Goal: Find specific page/section: Find specific page/section

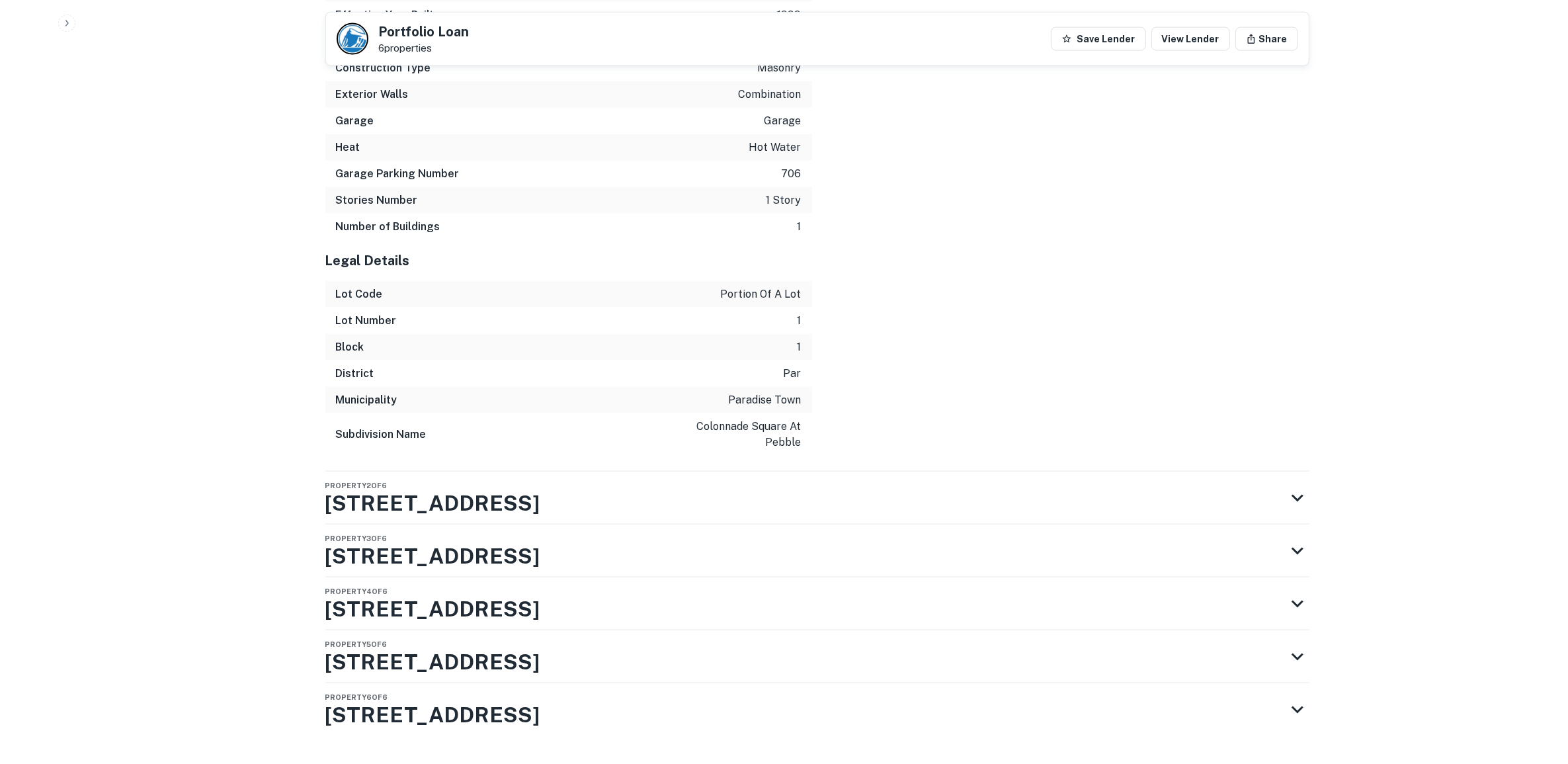
scroll to position [2355, 0]
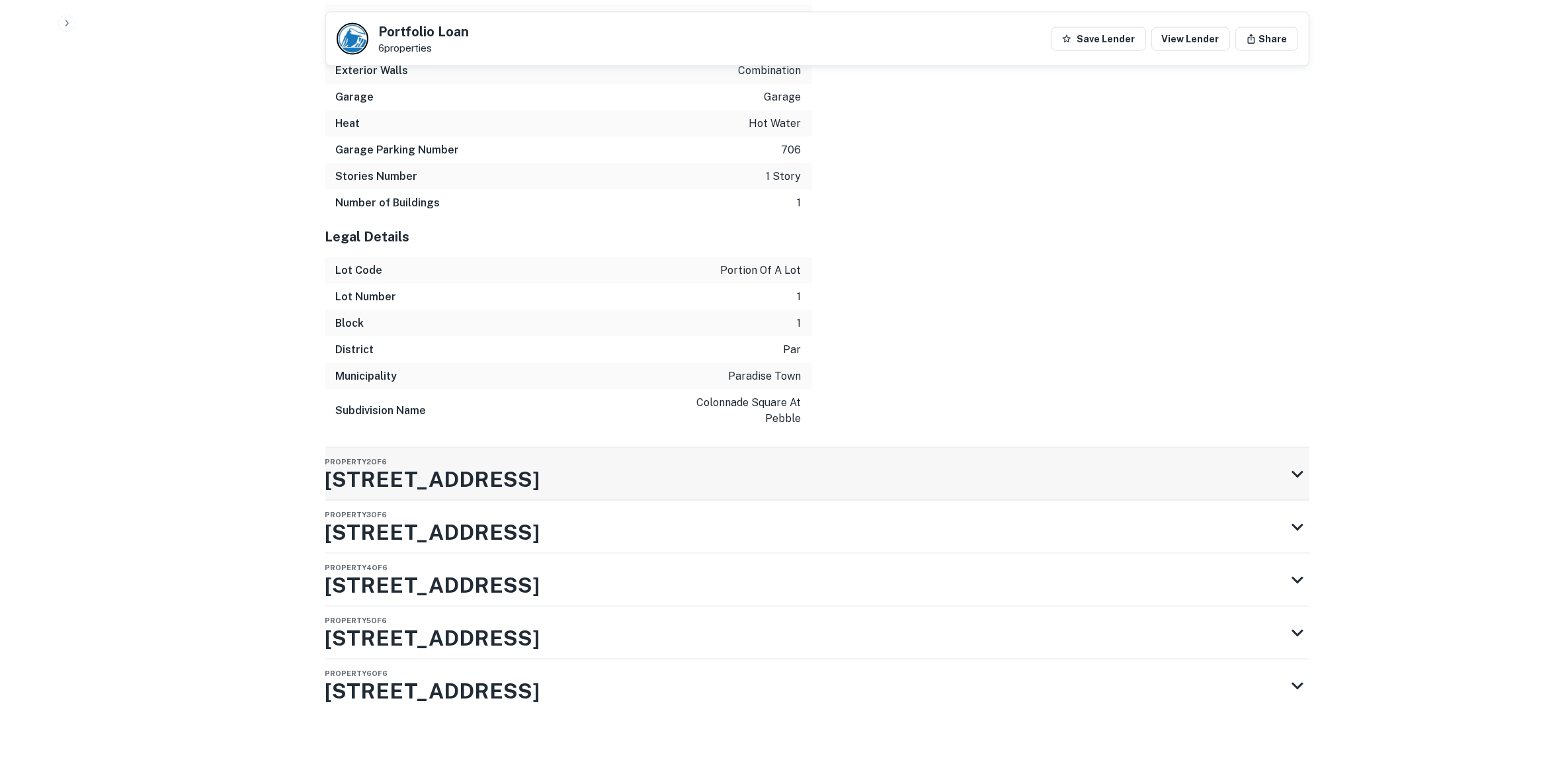
click at [1295, 465] on icon at bounding box center [1297, 474] width 23 height 23
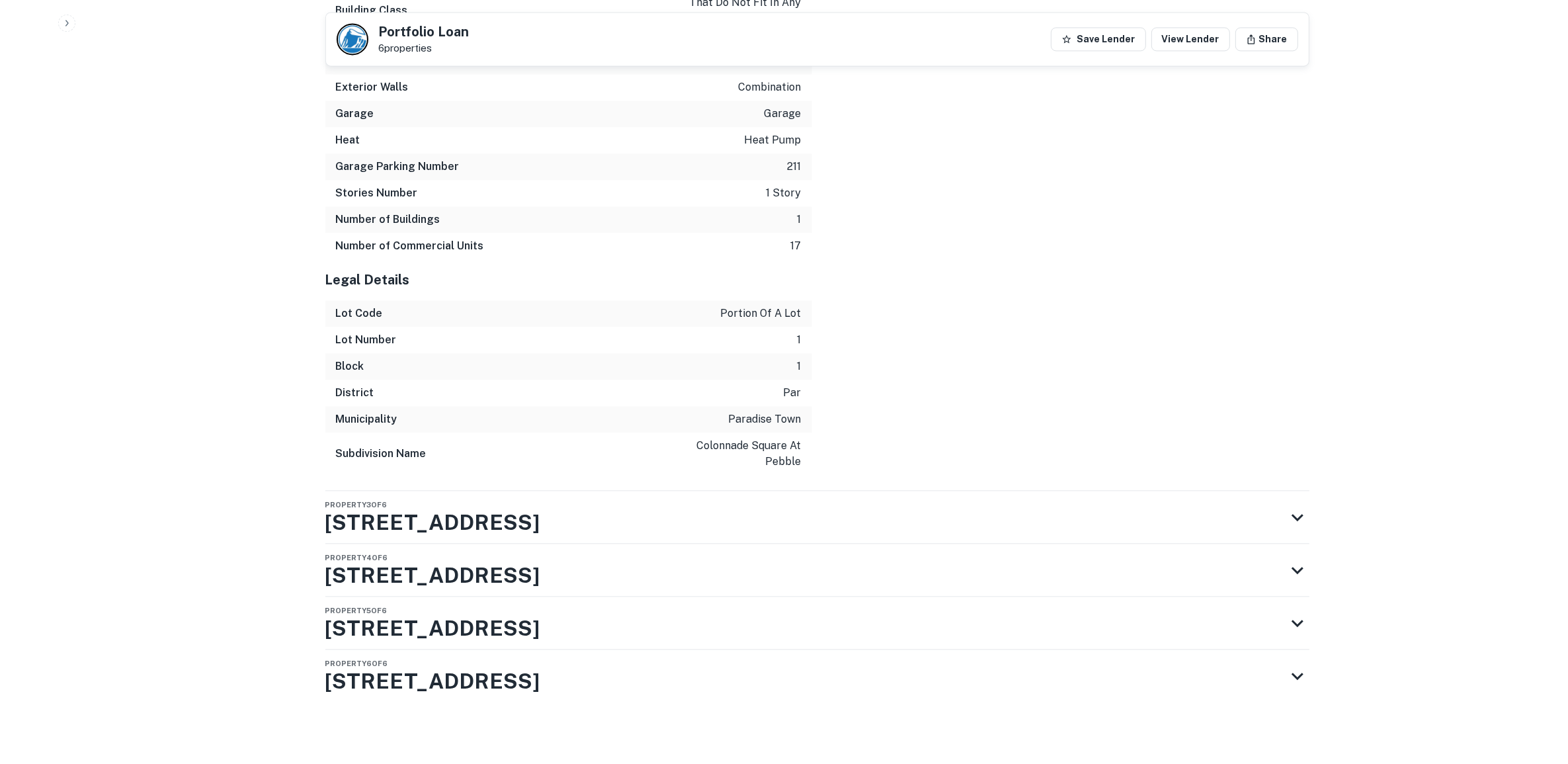
scroll to position [3695, 0]
click at [1290, 515] on icon at bounding box center [1297, 515] width 23 height 23
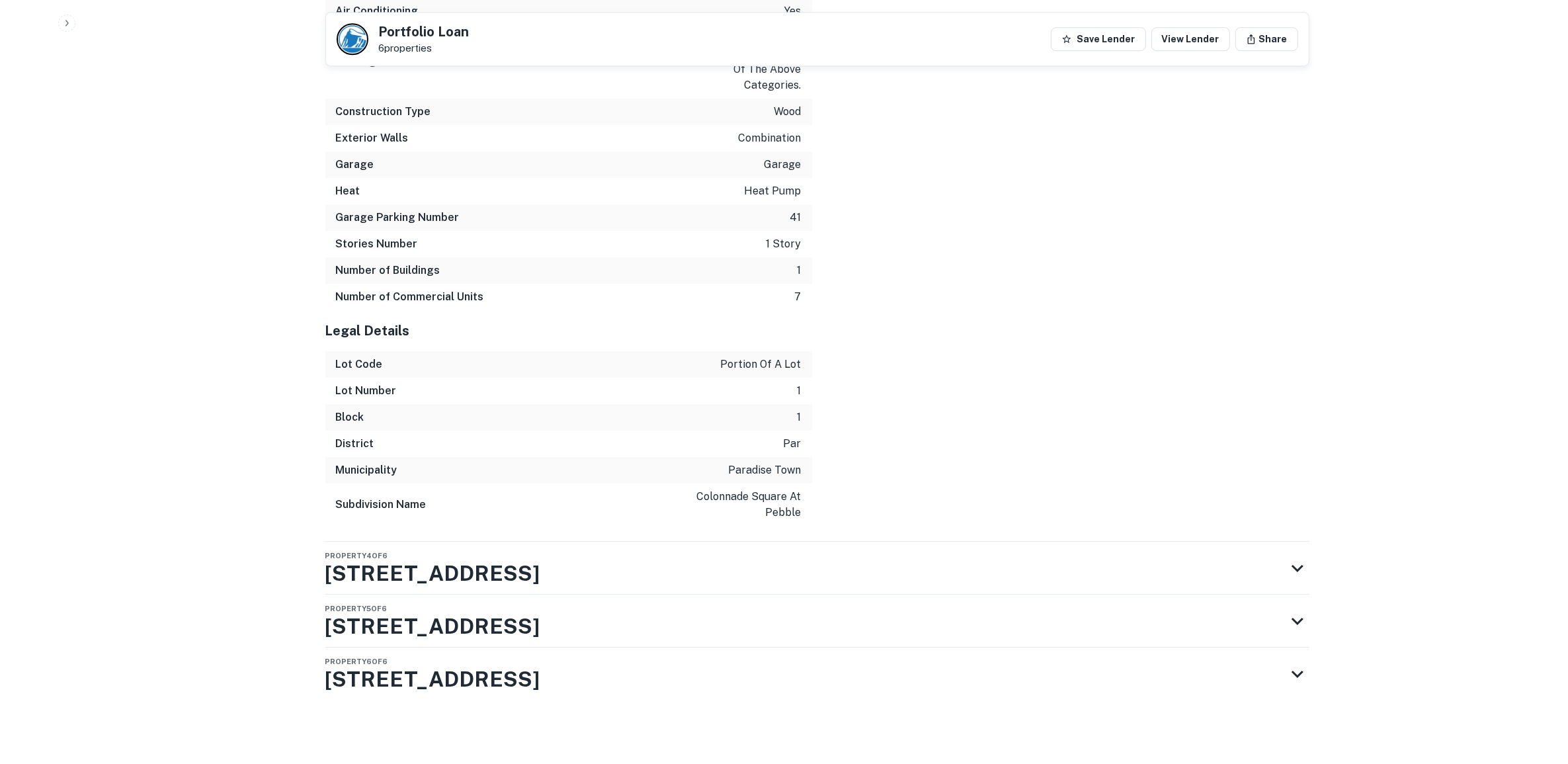
scroll to position [5036, 0]
click at [1296, 564] on icon at bounding box center [1297, 568] width 23 height 23
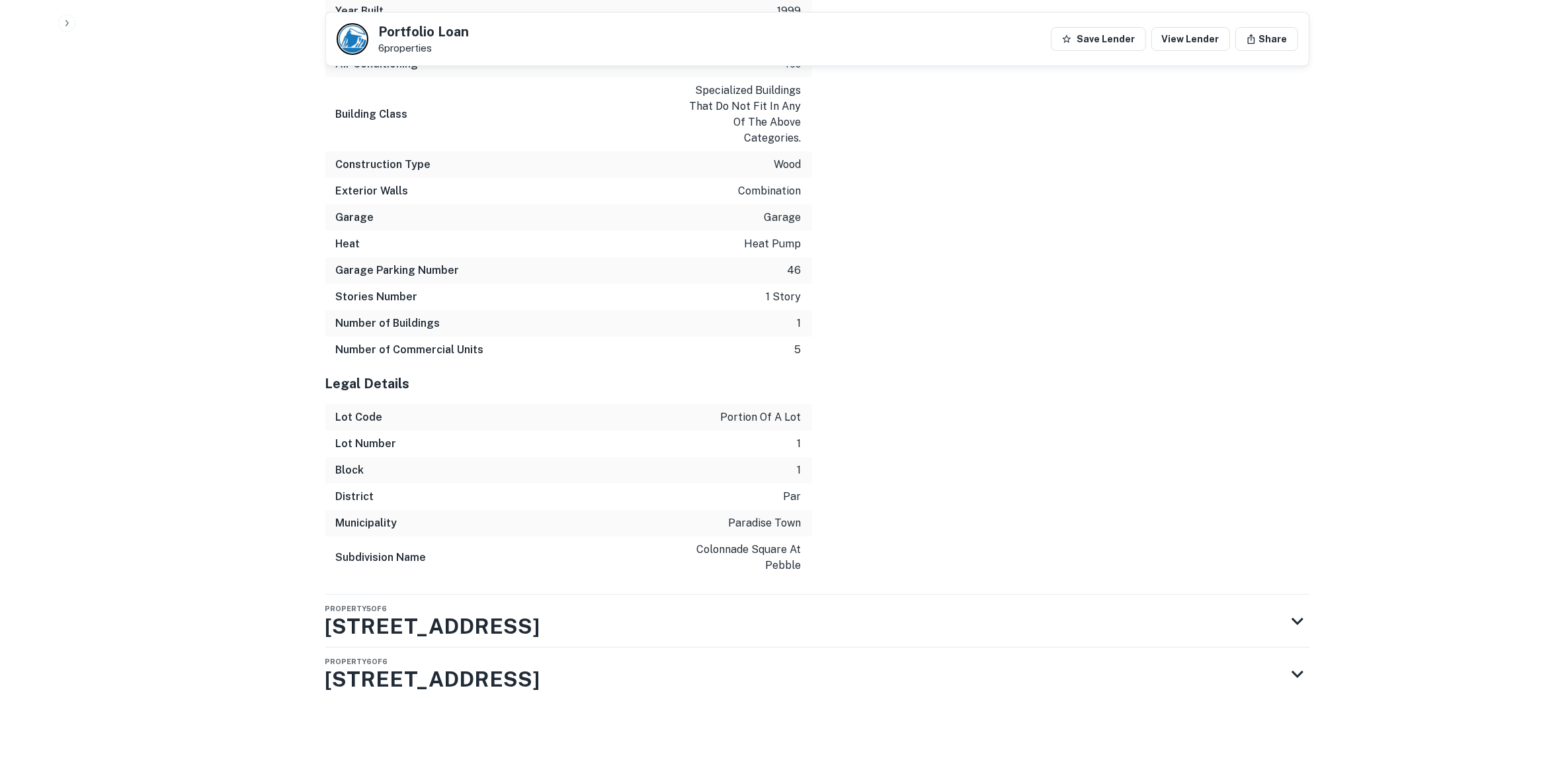
scroll to position [6376, 0]
click at [1299, 625] on icon at bounding box center [1297, 621] width 23 height 23
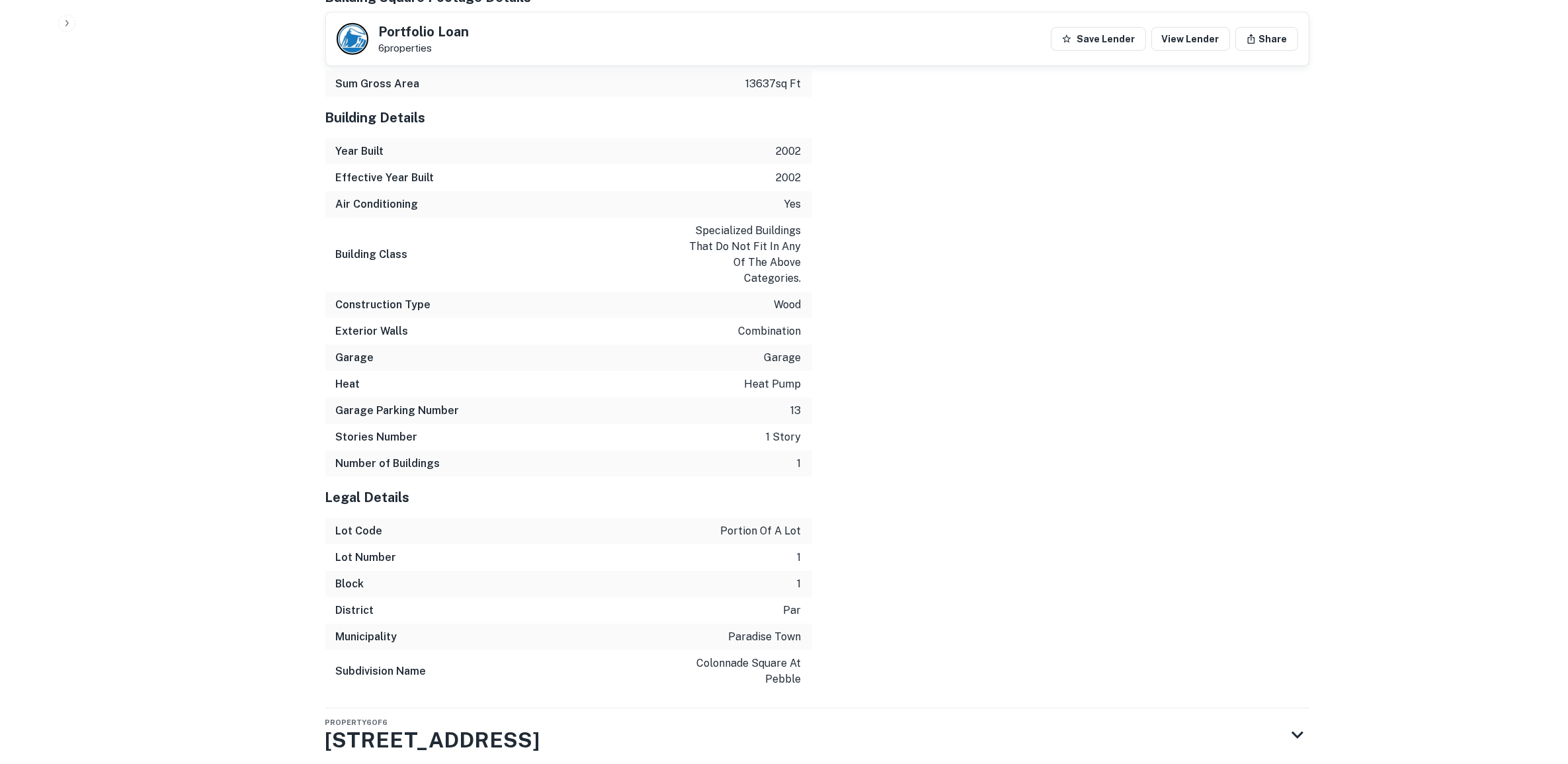
scroll to position [7690, 0]
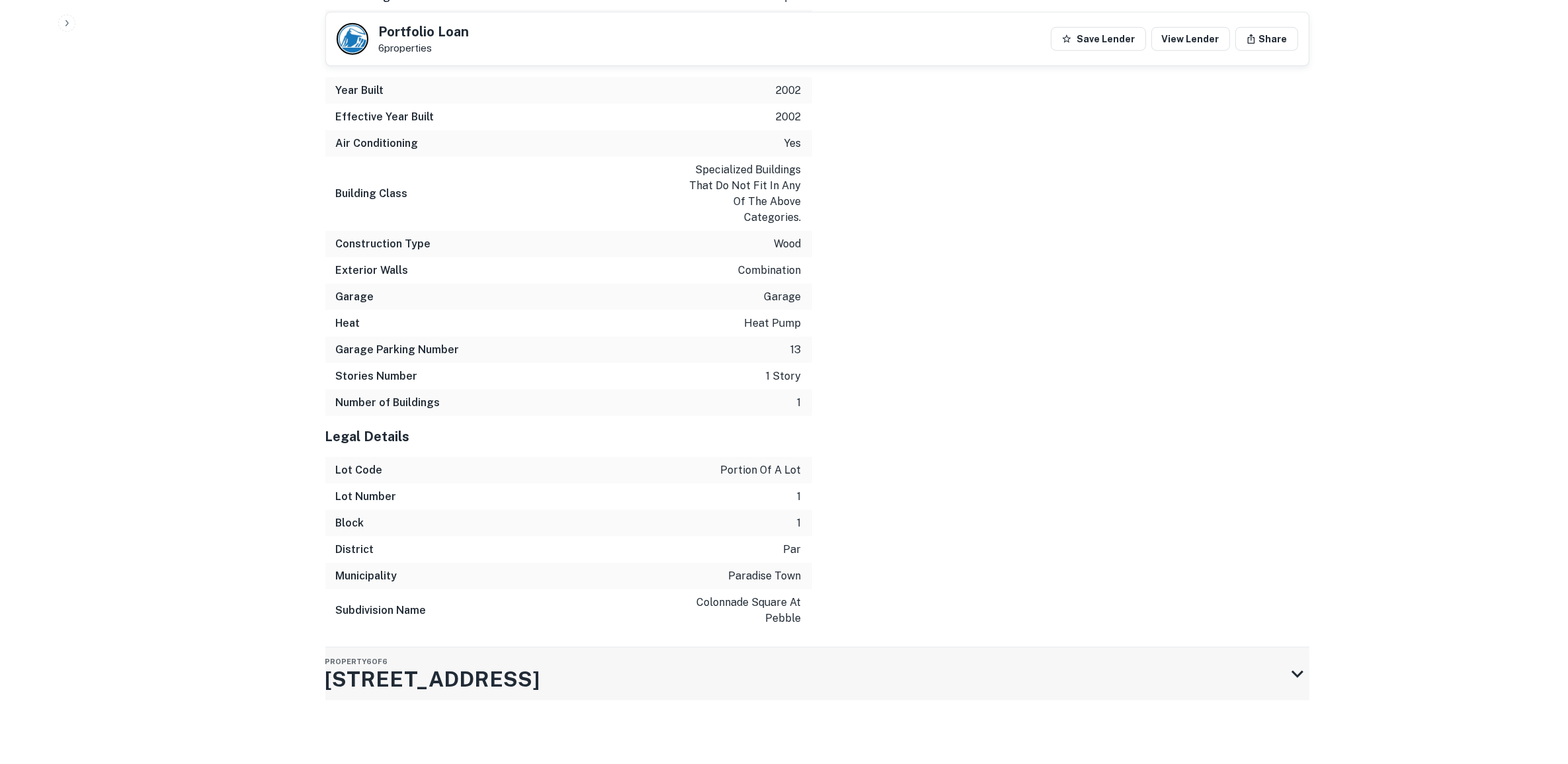
click at [1292, 669] on icon at bounding box center [1297, 674] width 23 height 23
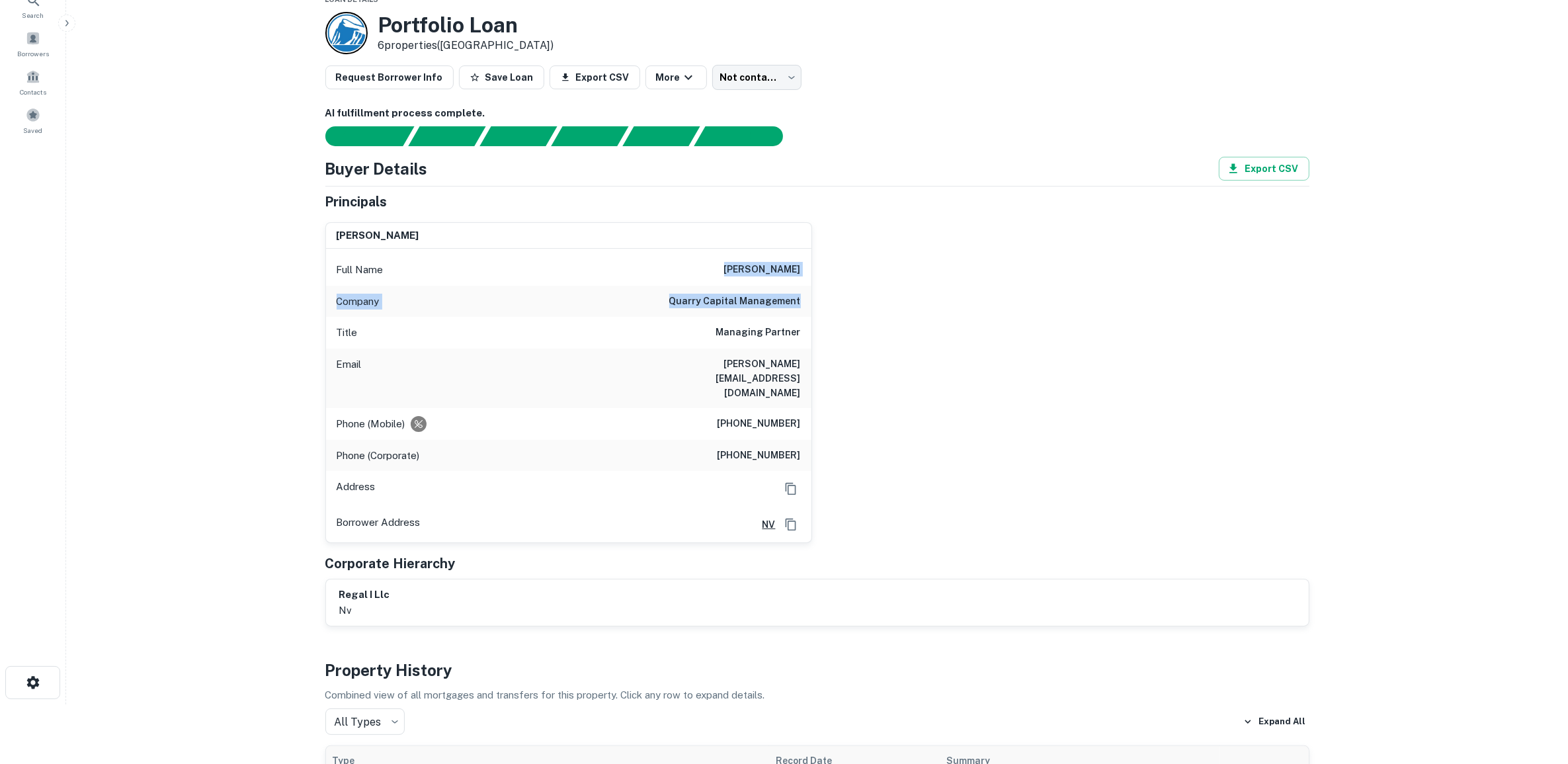
scroll to position [0, 0]
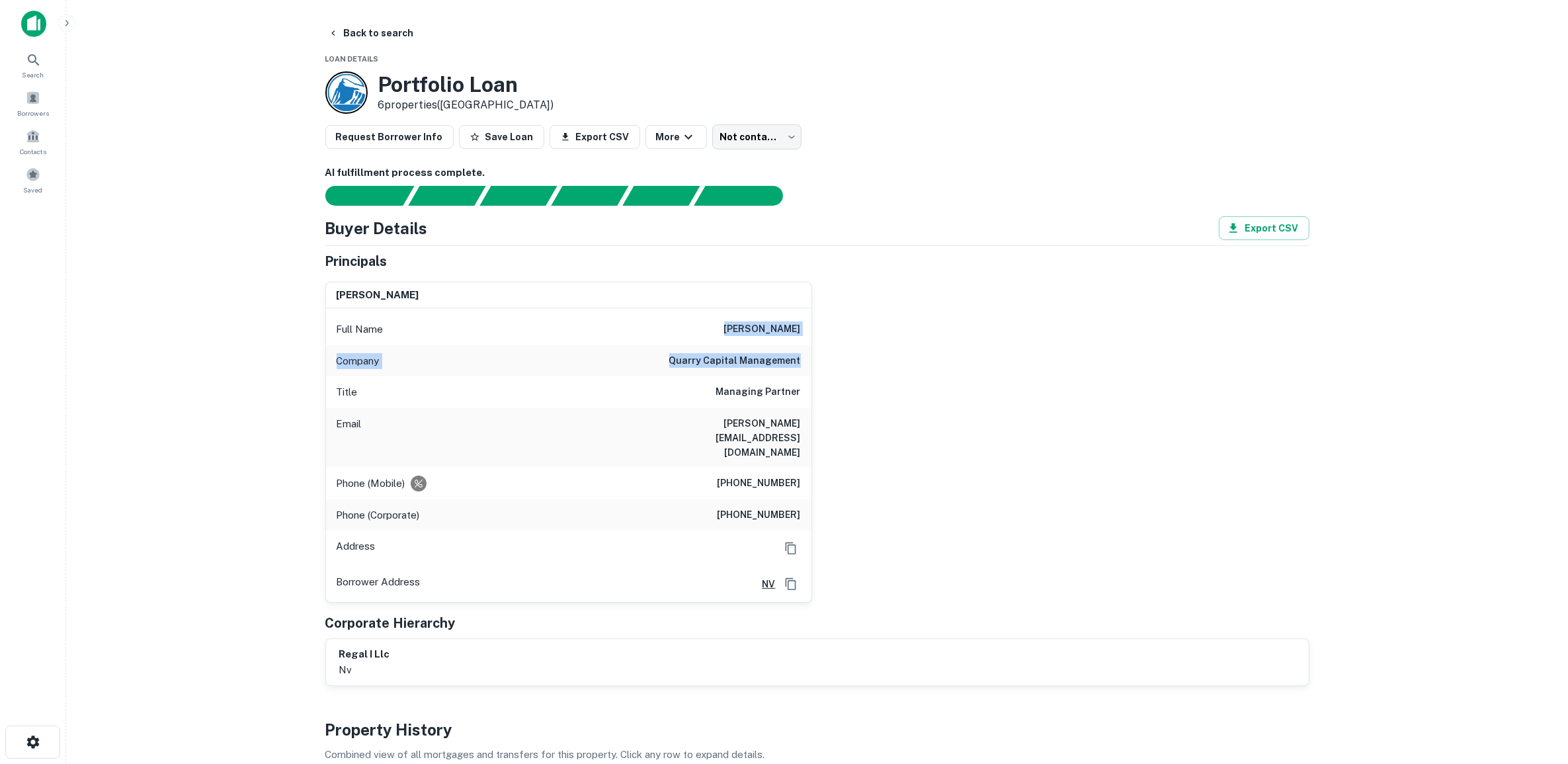
click at [349, 88] on div at bounding box center [347, 92] width 43 height 43
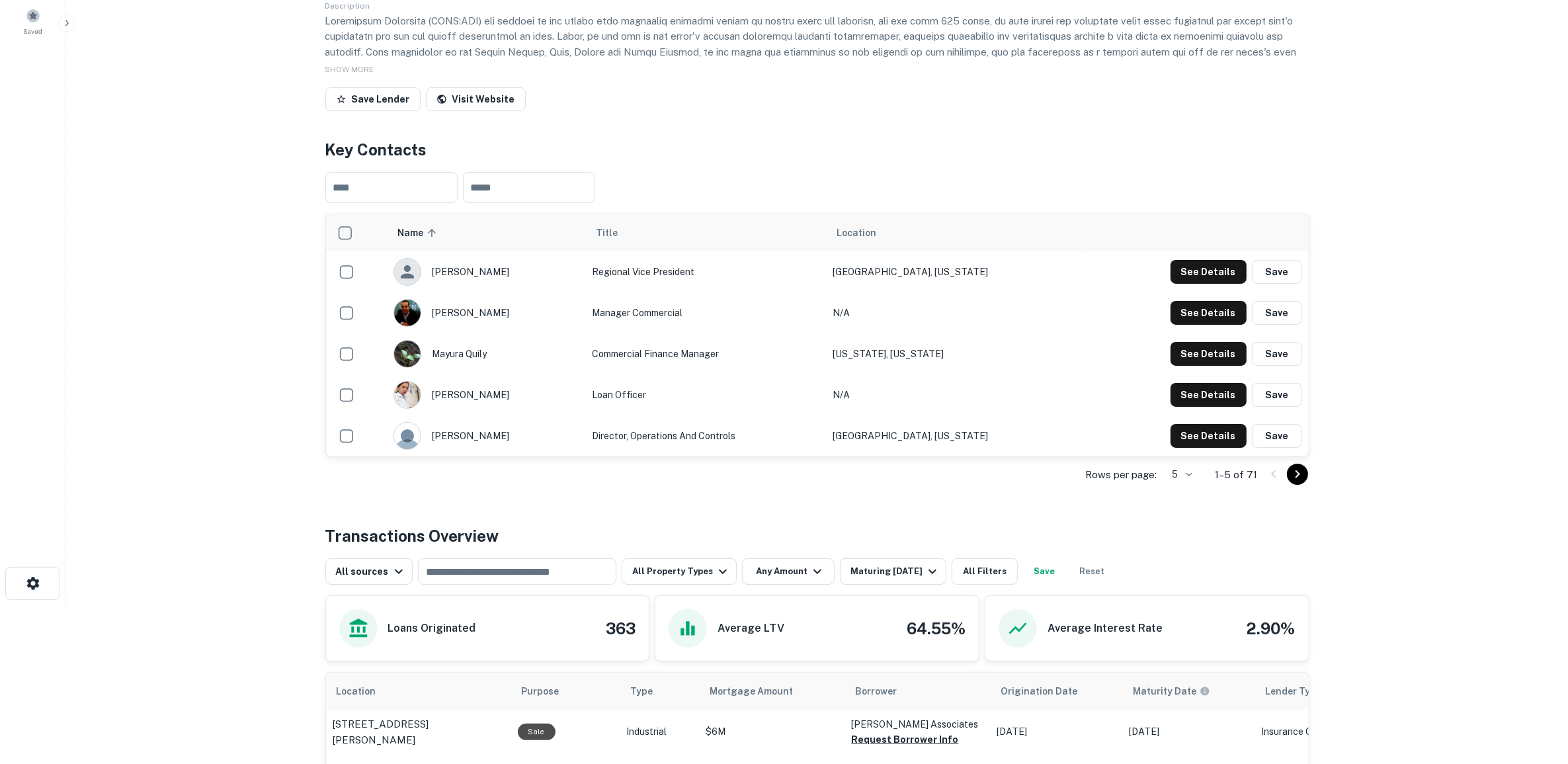
scroll to position [76, 0]
